Goal: Find specific page/section: Find specific page/section

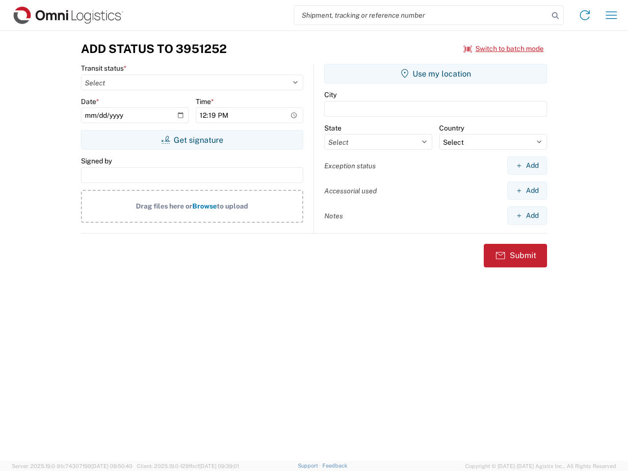
click at [421, 15] on input "search" at bounding box center [421, 15] width 254 height 19
click at [555, 16] on icon at bounding box center [555, 16] width 14 height 14
click at [585, 15] on icon at bounding box center [585, 15] width 16 height 16
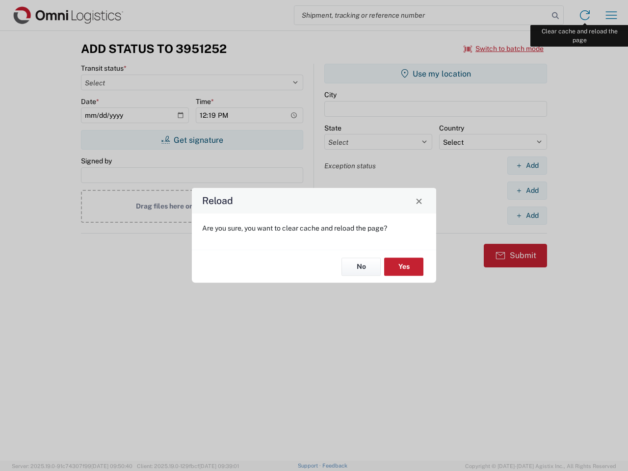
click at [611, 15] on div "Reload Are you sure, you want to clear cache and reload the page? No Yes" at bounding box center [314, 235] width 628 height 471
click at [504, 49] on div "Reload Are you sure, you want to clear cache and reload the page? No Yes" at bounding box center [314, 235] width 628 height 471
click at [192, 140] on div "Reload Are you sure, you want to clear cache and reload the page? No Yes" at bounding box center [314, 235] width 628 height 471
click at [435, 74] on div "Reload Are you sure, you want to clear cache and reload the page? No Yes" at bounding box center [314, 235] width 628 height 471
click at [527, 165] on div "Reload Are you sure, you want to clear cache and reload the page? No Yes" at bounding box center [314, 235] width 628 height 471
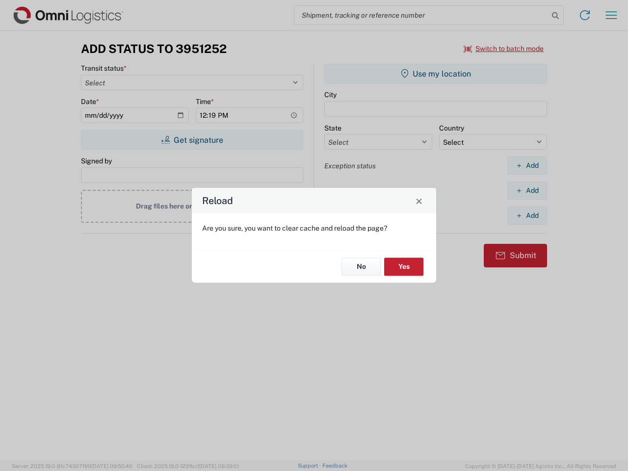
click at [527, 190] on div "Reload Are you sure, you want to clear cache and reload the page? No Yes" at bounding box center [314, 235] width 628 height 471
click at [527, 215] on div "Reload Are you sure, you want to clear cache and reload the page? No Yes" at bounding box center [314, 235] width 628 height 471
